Goal: Check status: Check status

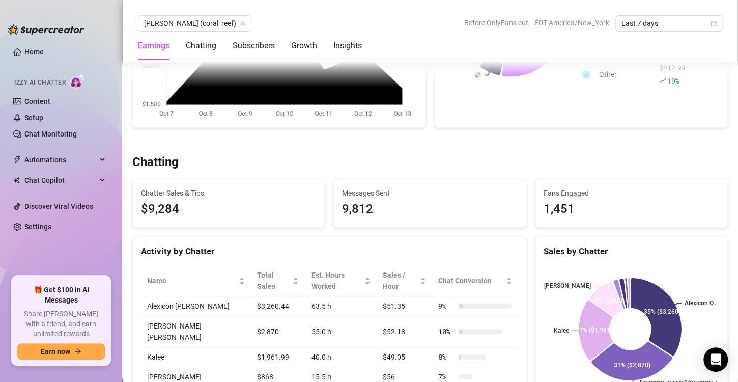
scroll to position [424, 0]
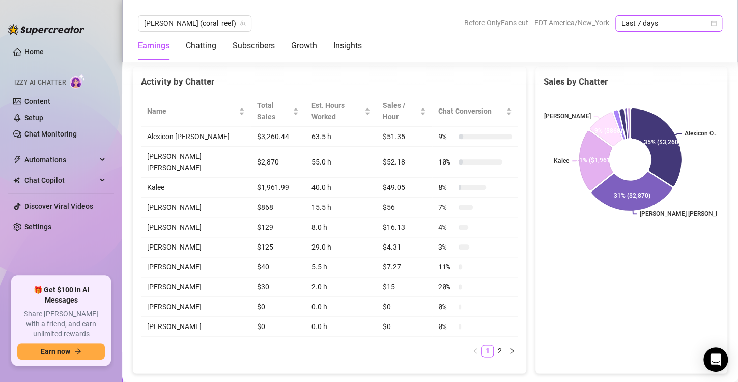
click at [710, 22] on icon "calendar" at bounding box center [713, 23] width 6 height 6
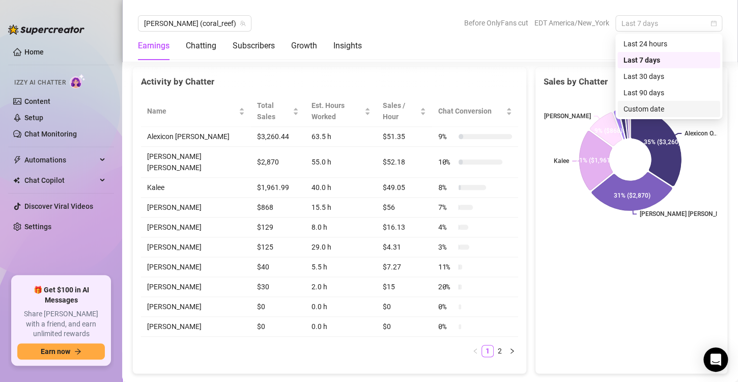
click at [662, 108] on div "Custom date" at bounding box center [668, 108] width 91 height 11
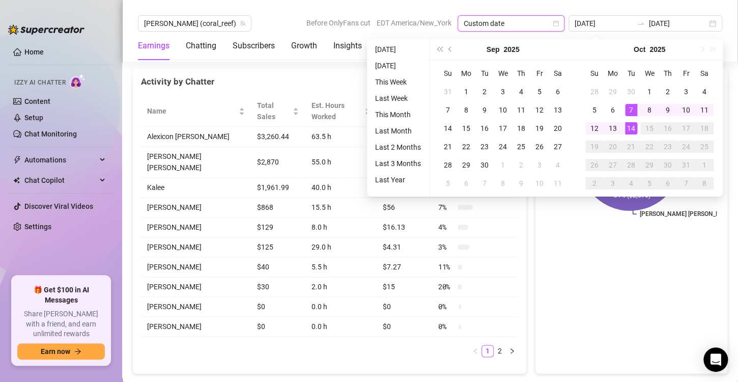
type input "[DATE]"
click at [629, 128] on div "14" at bounding box center [631, 128] width 12 height 12
click at [630, 128] on div "14" at bounding box center [631, 128] width 12 height 12
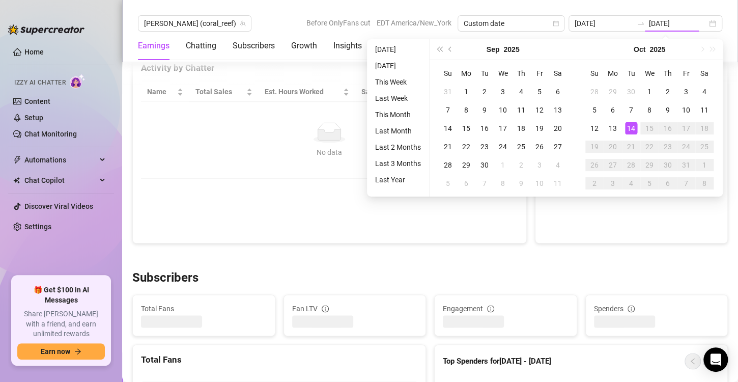
type input "[DATE]"
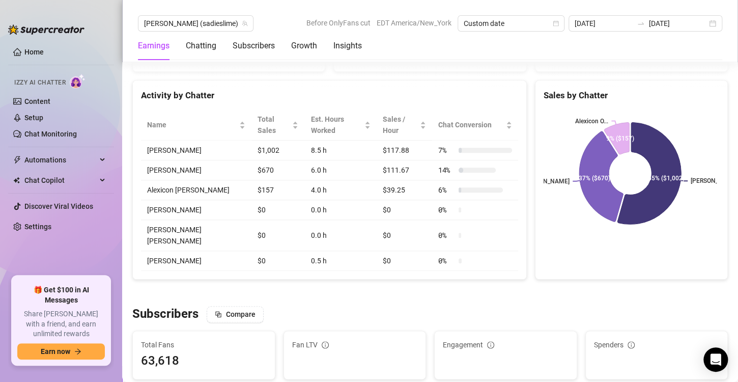
scroll to position [424, 0]
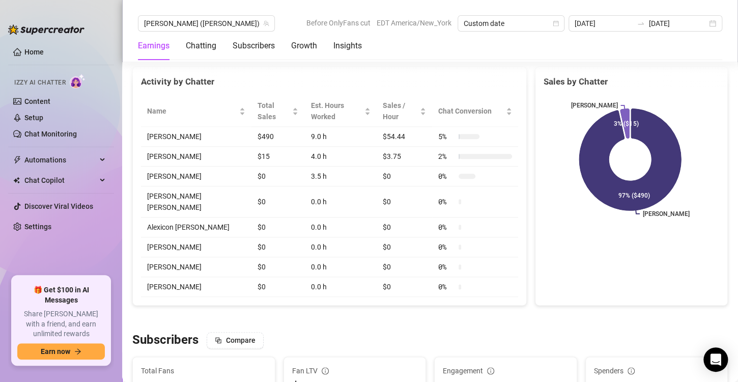
scroll to position [424, 0]
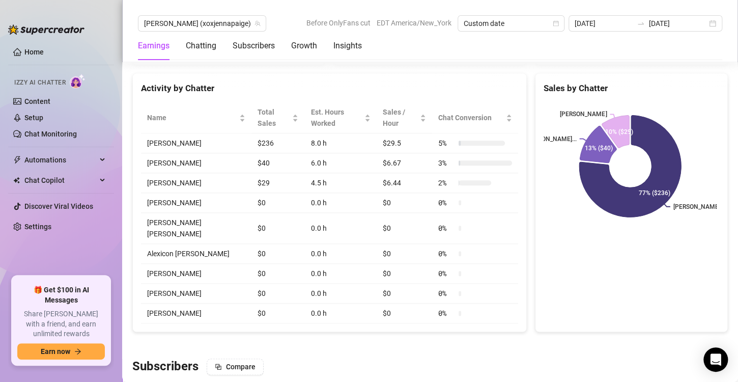
scroll to position [424, 0]
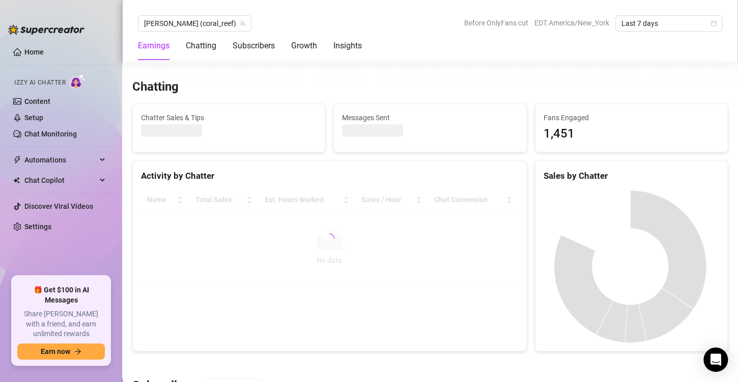
scroll to position [339, 0]
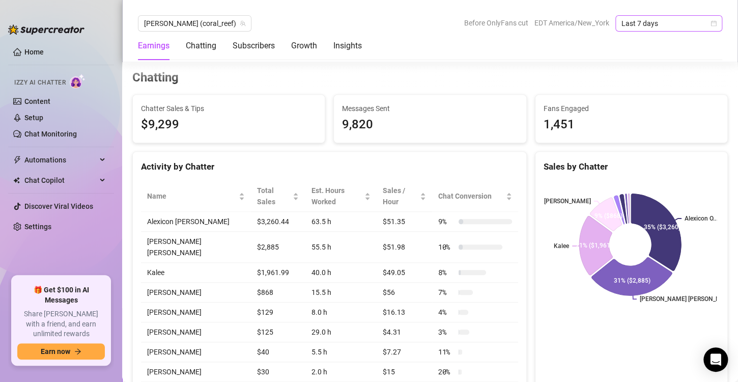
click at [712, 22] on icon "calendar" at bounding box center [714, 24] width 6 height 6
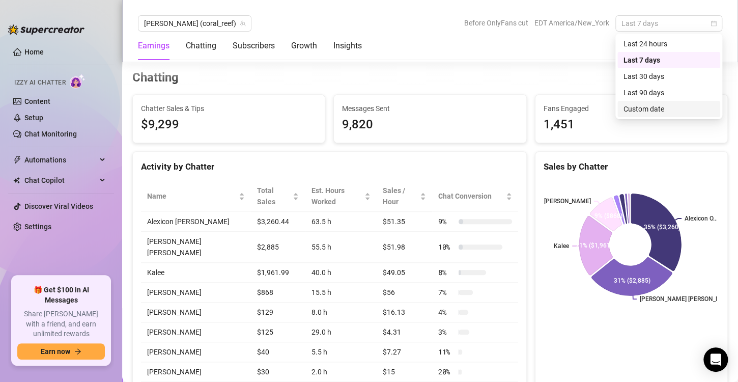
click at [649, 107] on div "Custom date" at bounding box center [668, 108] width 91 height 11
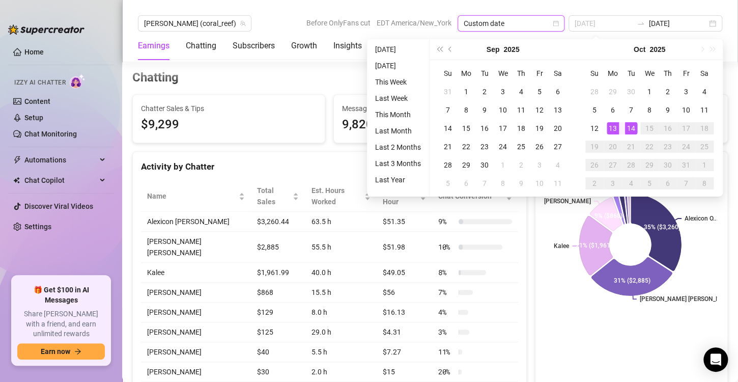
type input "[DATE]"
click at [629, 125] on div "14" at bounding box center [631, 128] width 12 height 12
click at [632, 126] on div "14" at bounding box center [631, 128] width 12 height 12
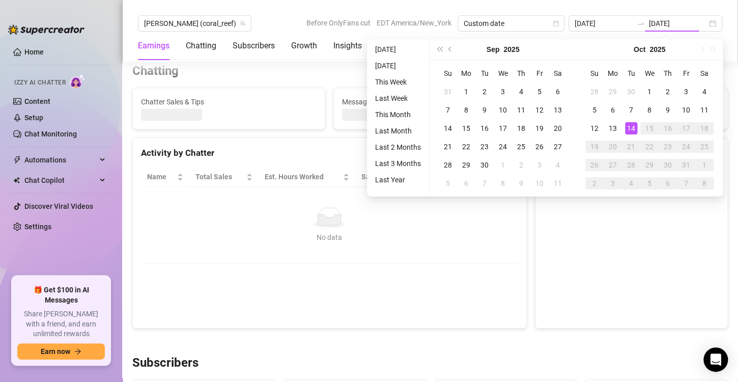
type input "[DATE]"
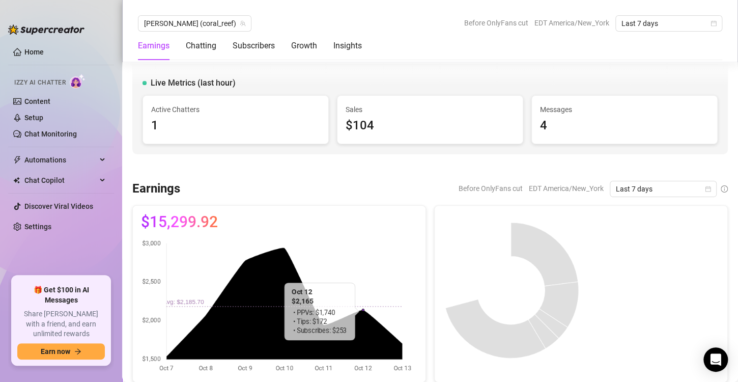
scroll to position [169, 0]
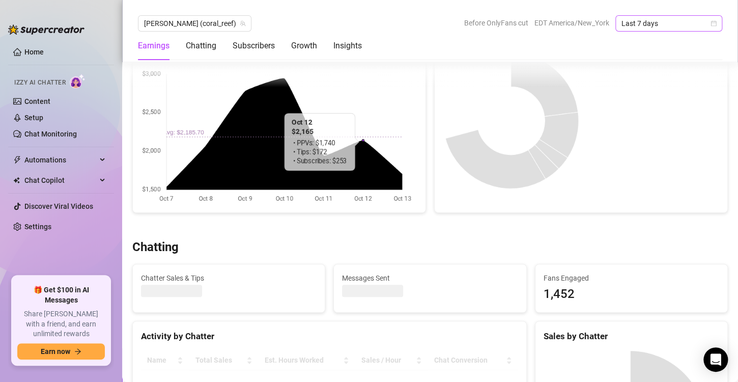
click at [712, 22] on icon "calendar" at bounding box center [714, 24] width 6 height 6
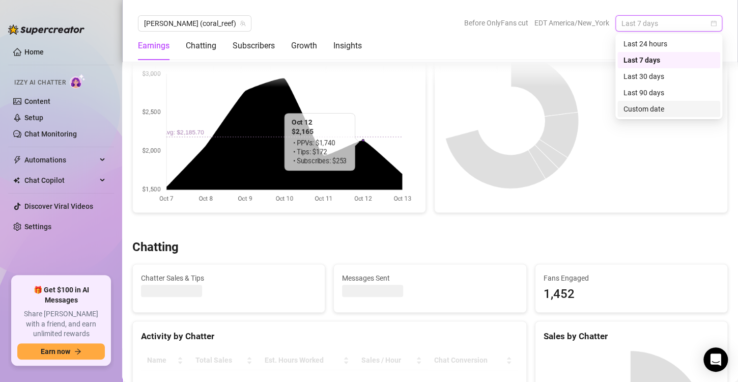
click at [642, 106] on div "Custom date" at bounding box center [668, 108] width 91 height 11
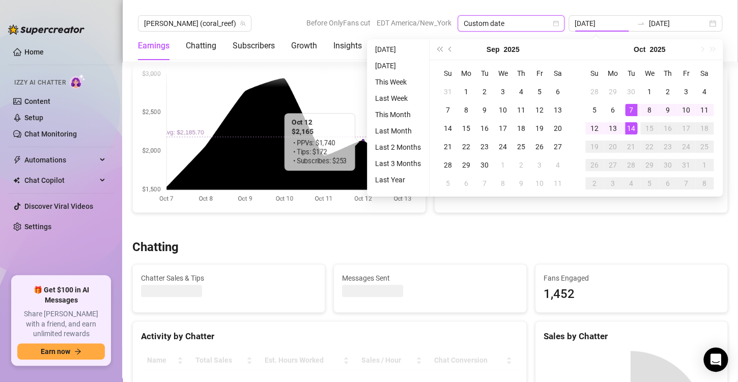
click at [632, 132] on div "14" at bounding box center [631, 128] width 12 height 12
click at [633, 132] on div "14" at bounding box center [631, 128] width 12 height 12
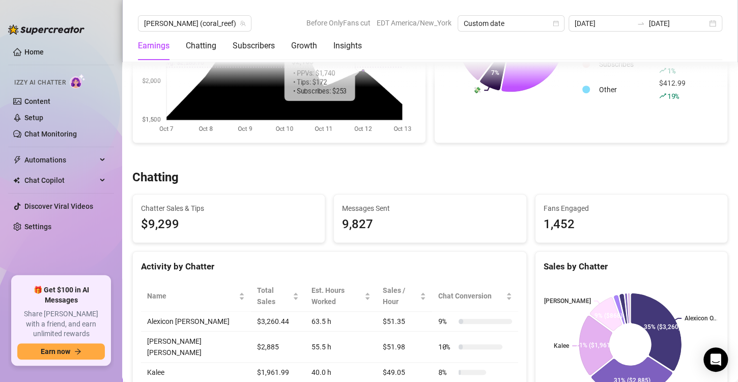
scroll to position [339, 0]
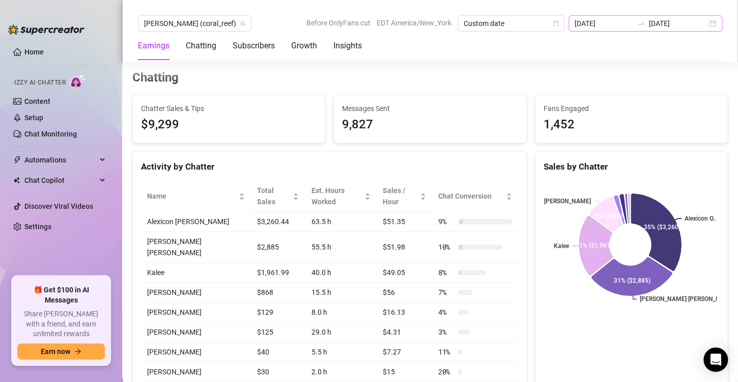
click at [716, 24] on div "2025-10-07 2025-10-14" at bounding box center [645, 23] width 154 height 16
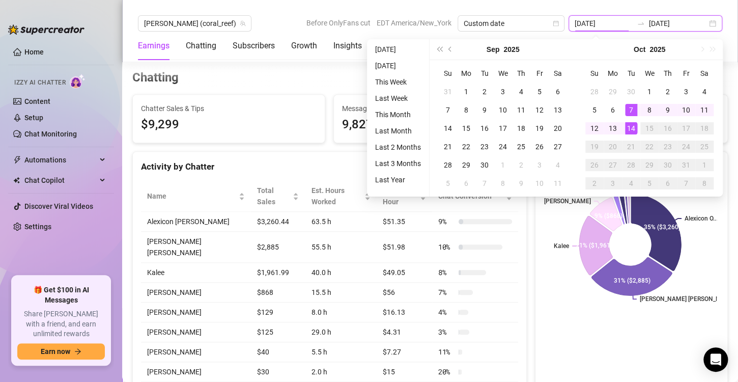
type input "[DATE]"
click at [633, 132] on div "14" at bounding box center [631, 128] width 12 height 12
click at [633, 129] on div "14" at bounding box center [631, 128] width 12 height 12
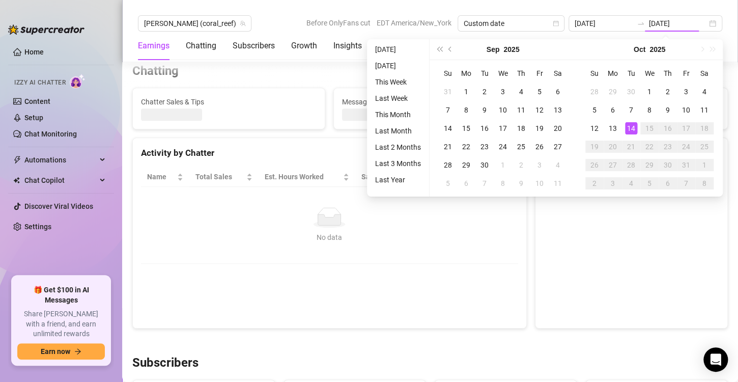
type input "[DATE]"
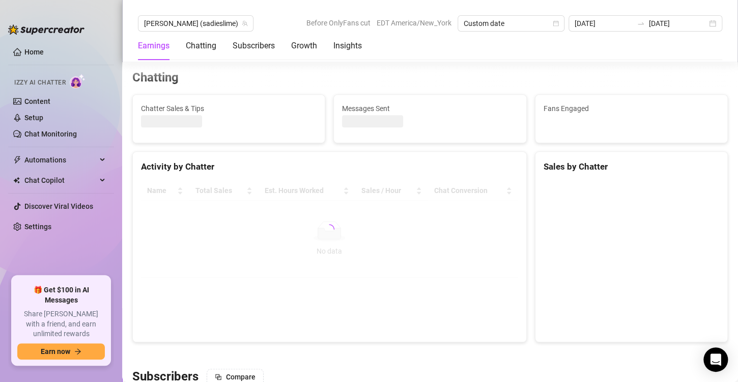
scroll to position [346, 0]
